Goal: Navigation & Orientation: Find specific page/section

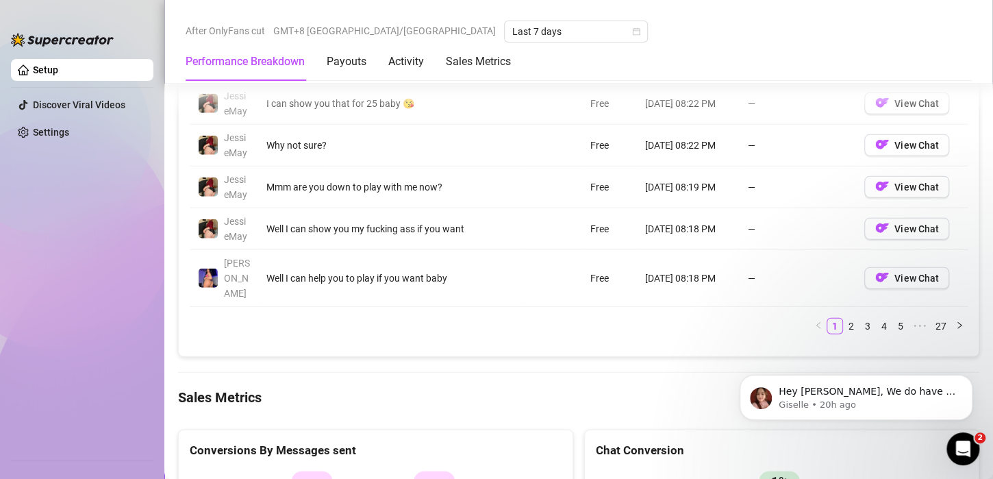
scroll to position [1643, 0]
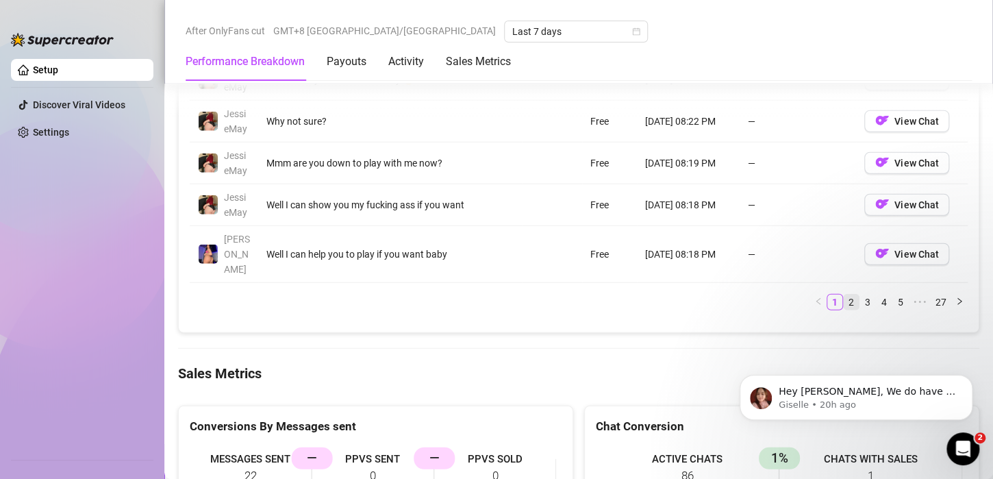
click at [843, 294] on link "2" at bounding box center [850, 301] width 15 height 15
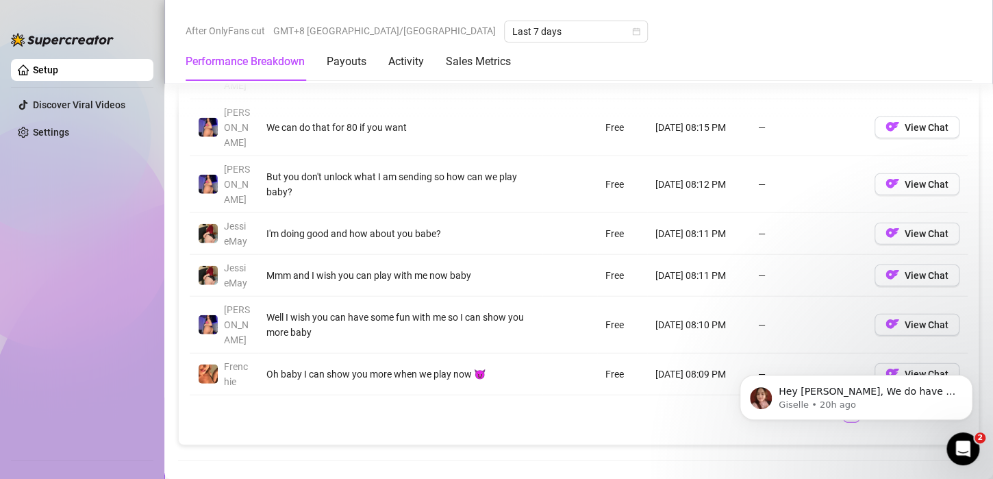
scroll to position [1575, 0]
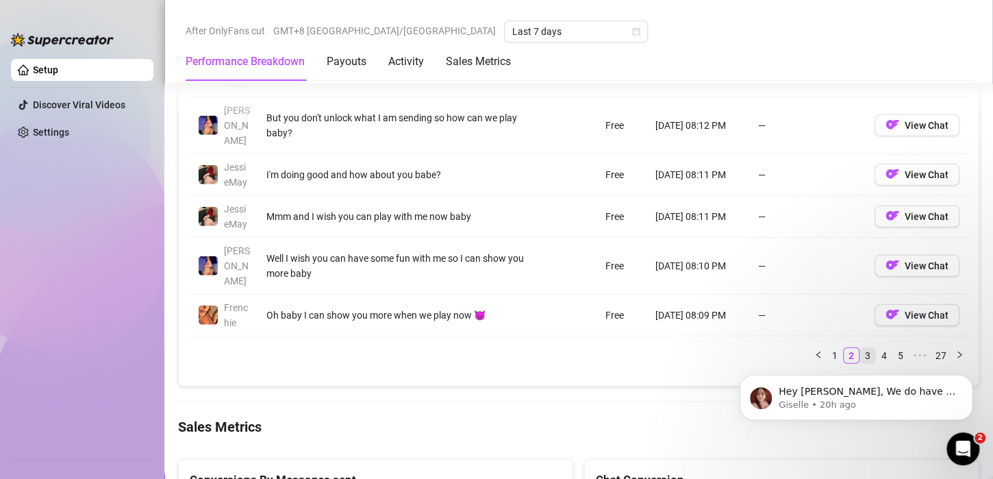
click at [860, 348] on link "3" at bounding box center [867, 355] width 15 height 15
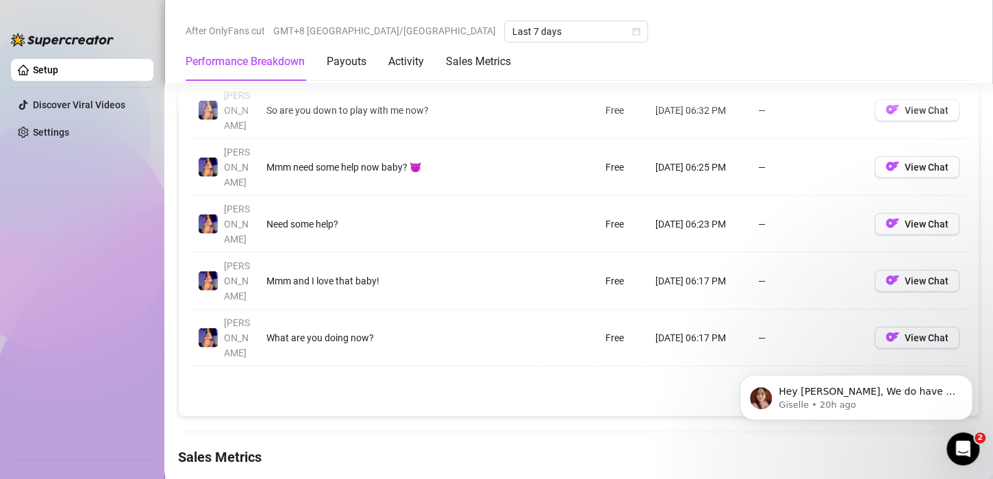
click at [880, 378] on link "4" at bounding box center [883, 385] width 15 height 15
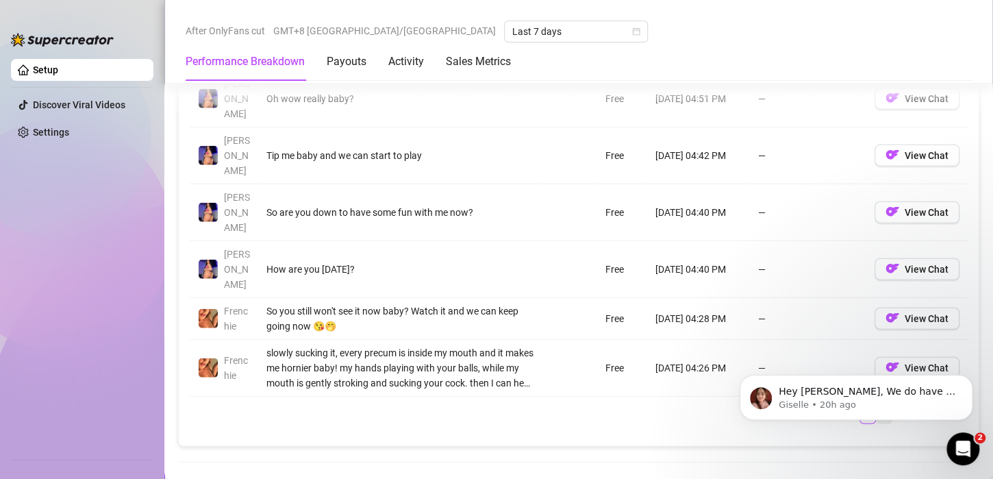
click at [876, 408] on link "5" at bounding box center [883, 415] width 15 height 15
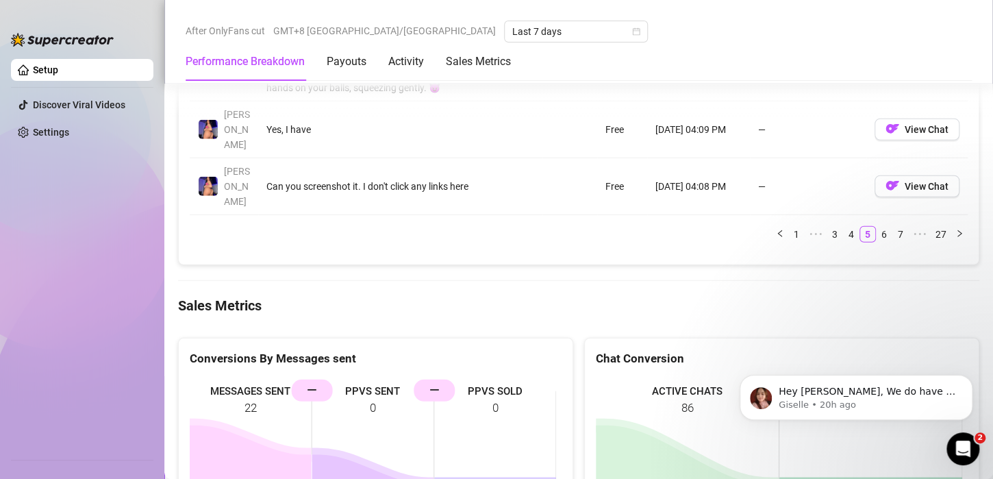
scroll to position [1712, 0]
click at [876, 226] on link "6" at bounding box center [883, 233] width 15 height 15
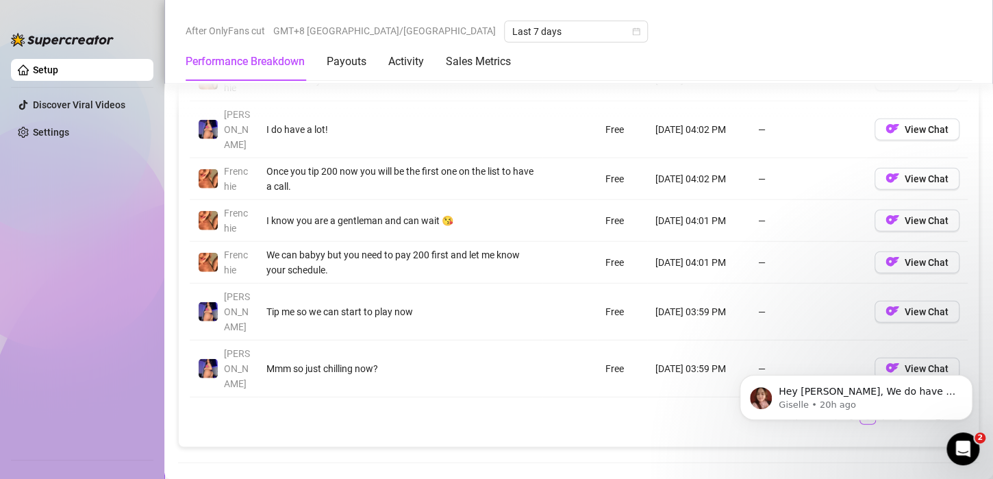
scroll to position [1506, 0]
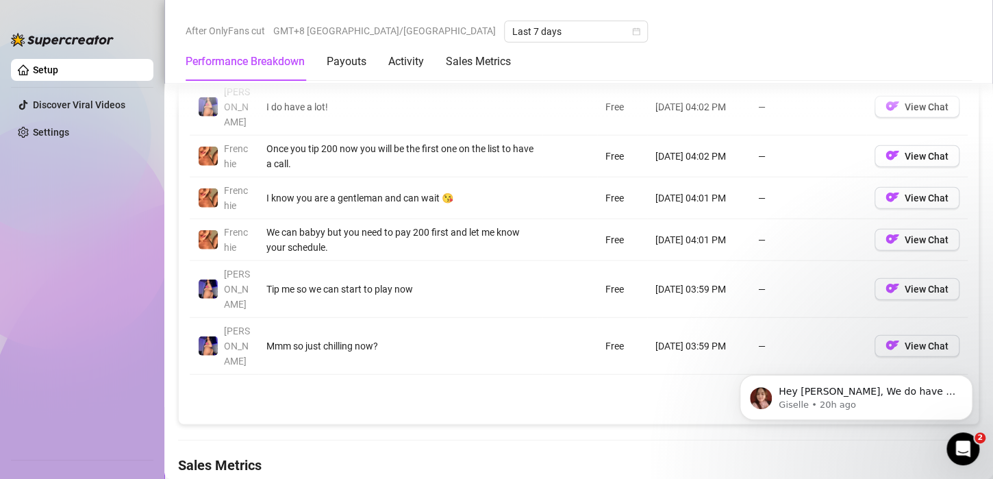
click at [878, 386] on link "7" at bounding box center [883, 393] width 15 height 15
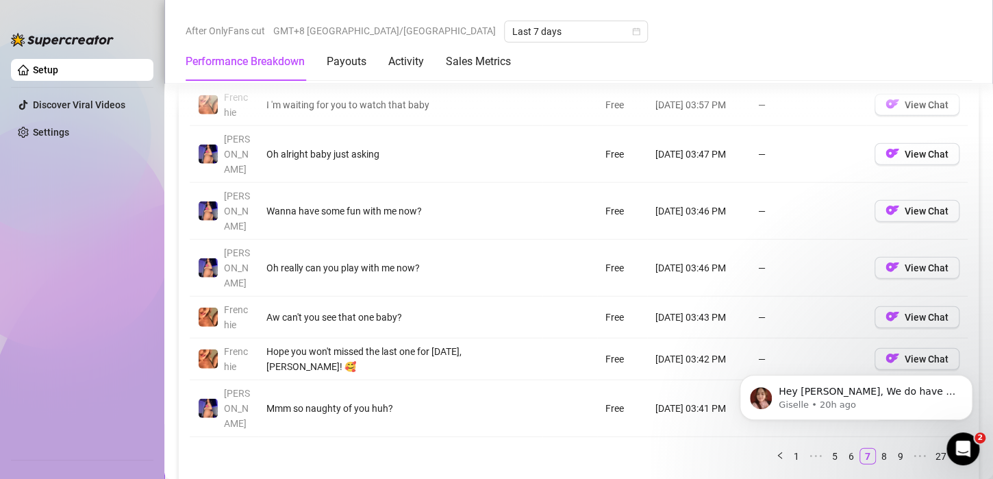
scroll to position [1575, 0]
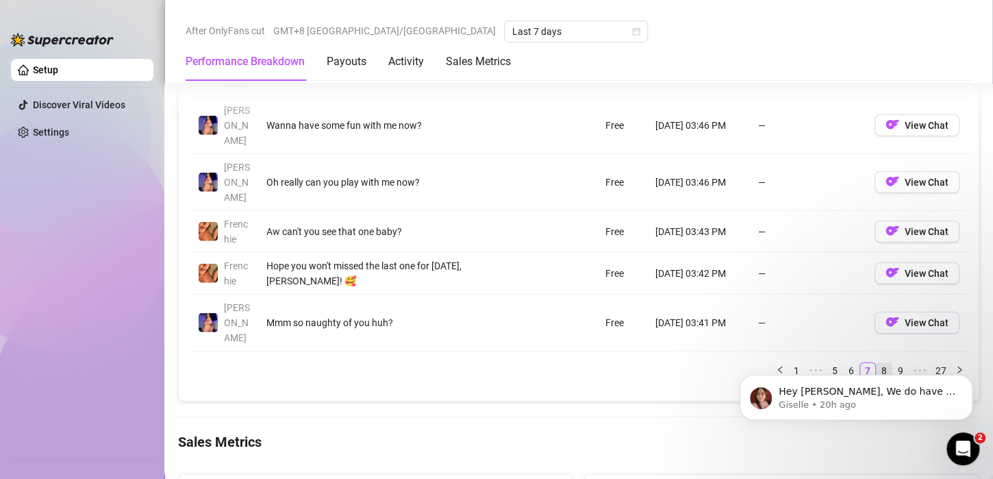
click at [876, 363] on link "8" at bounding box center [883, 370] width 15 height 15
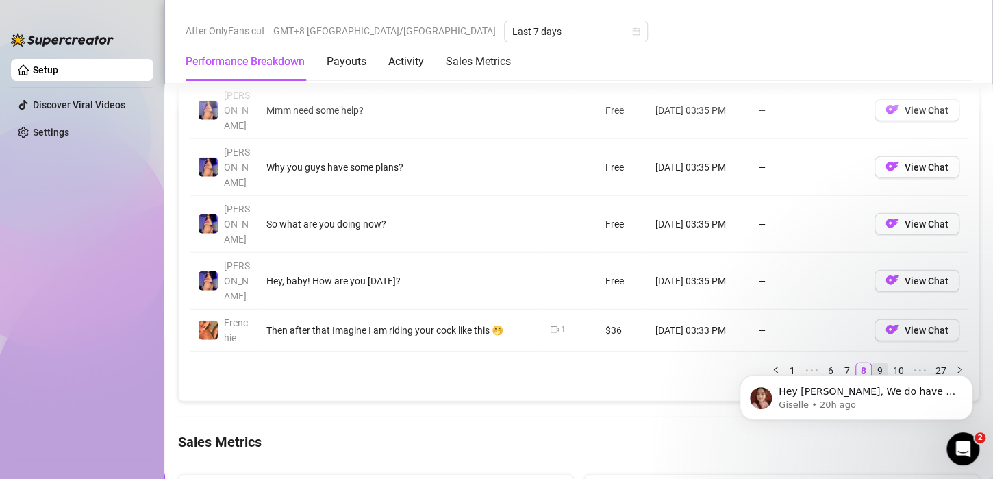
click at [874, 363] on link "9" at bounding box center [879, 370] width 15 height 15
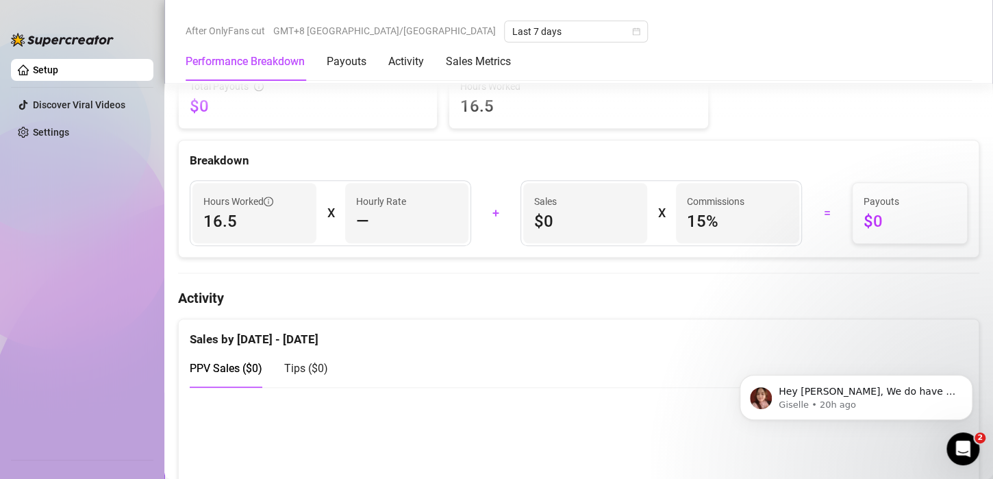
scroll to position [479, 0]
click at [543, 227] on span "$0" at bounding box center [585, 220] width 102 height 22
click at [547, 223] on span "$0" at bounding box center [585, 220] width 102 height 22
click at [865, 209] on span "$0" at bounding box center [909, 220] width 92 height 22
